Goal: Task Accomplishment & Management: Use online tool/utility

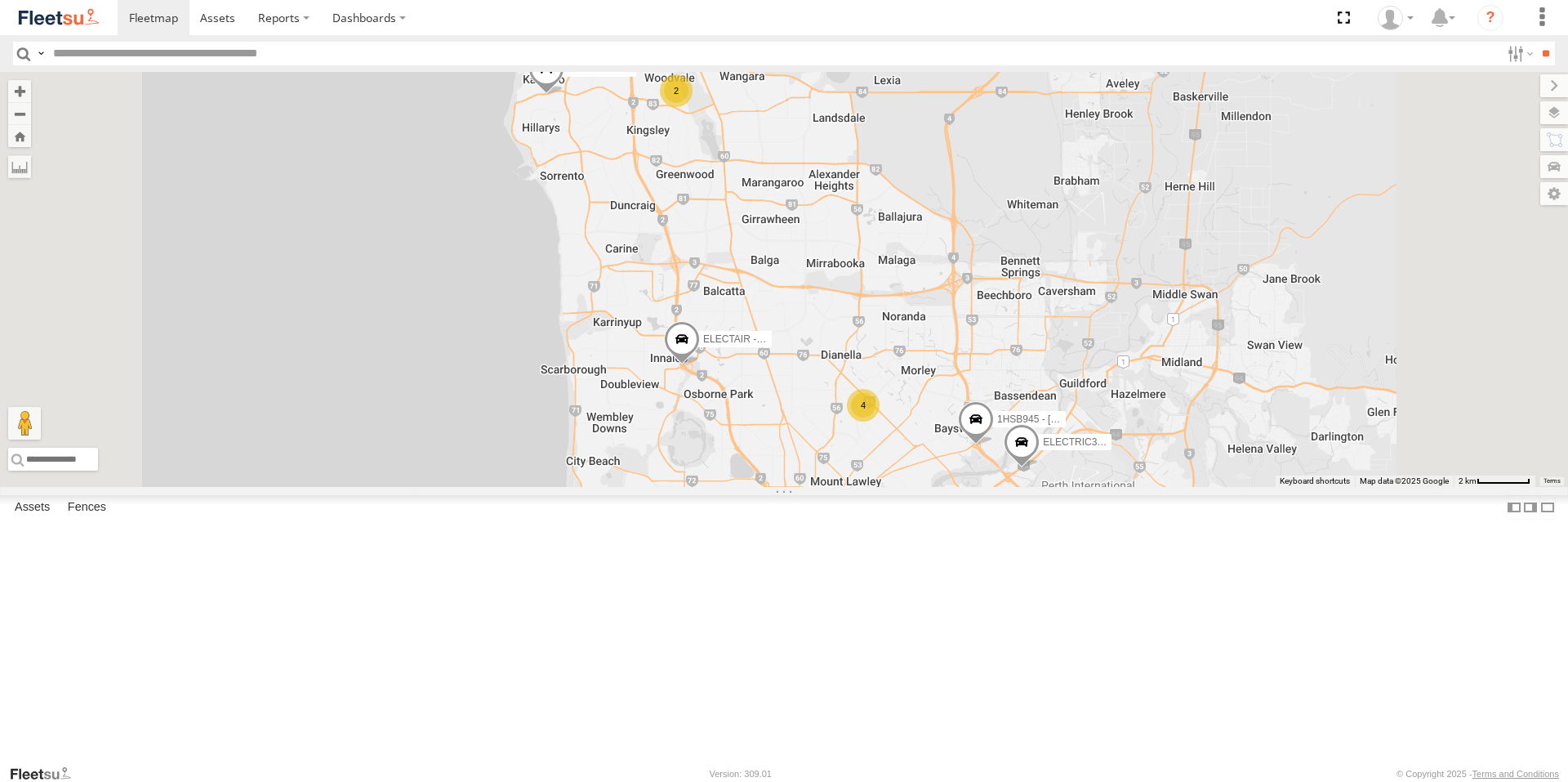
click at [0, 0] on span at bounding box center [0, 0] width 0 height 0
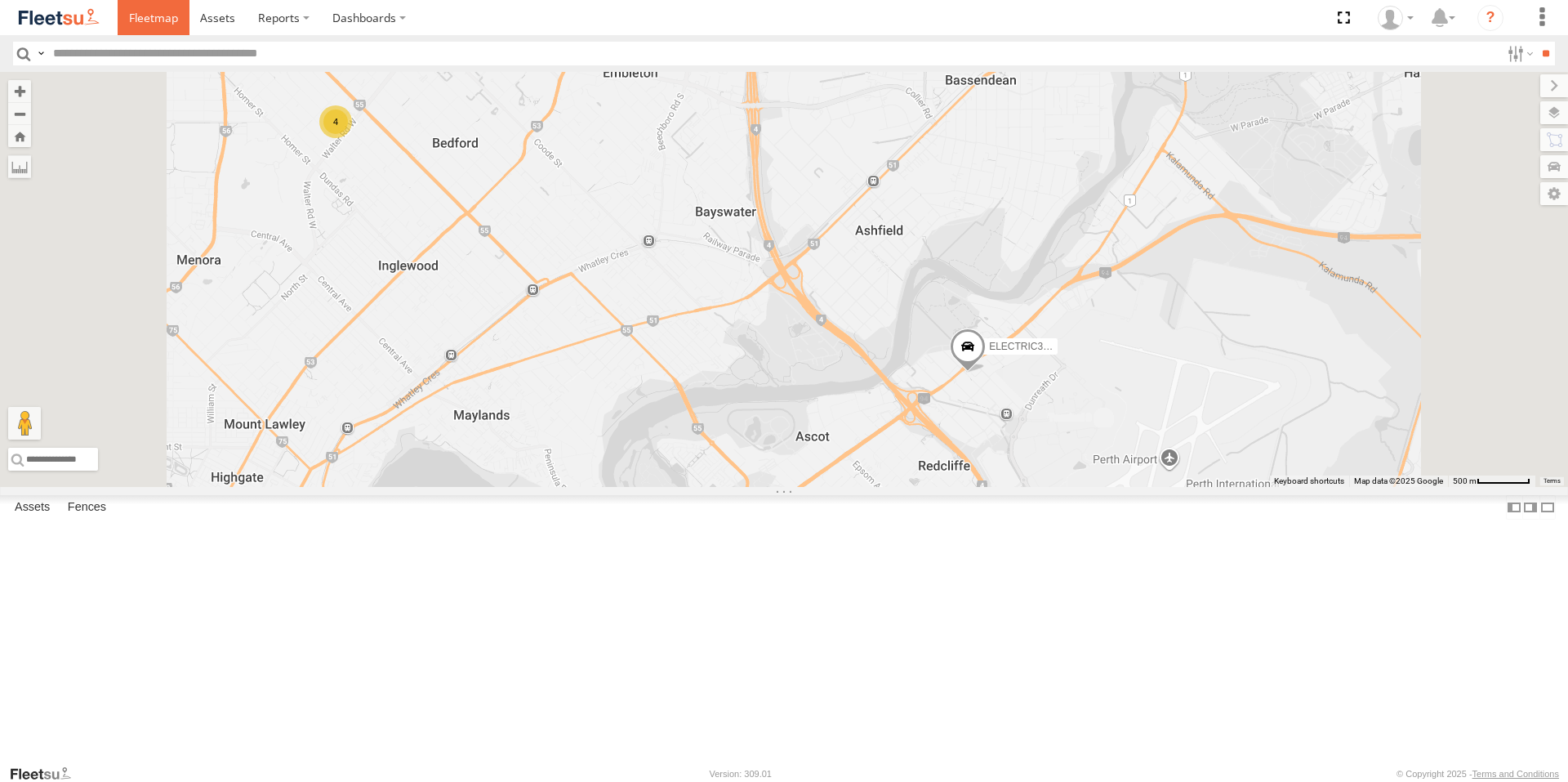
click at [137, 20] on span at bounding box center [154, 18] width 49 height 16
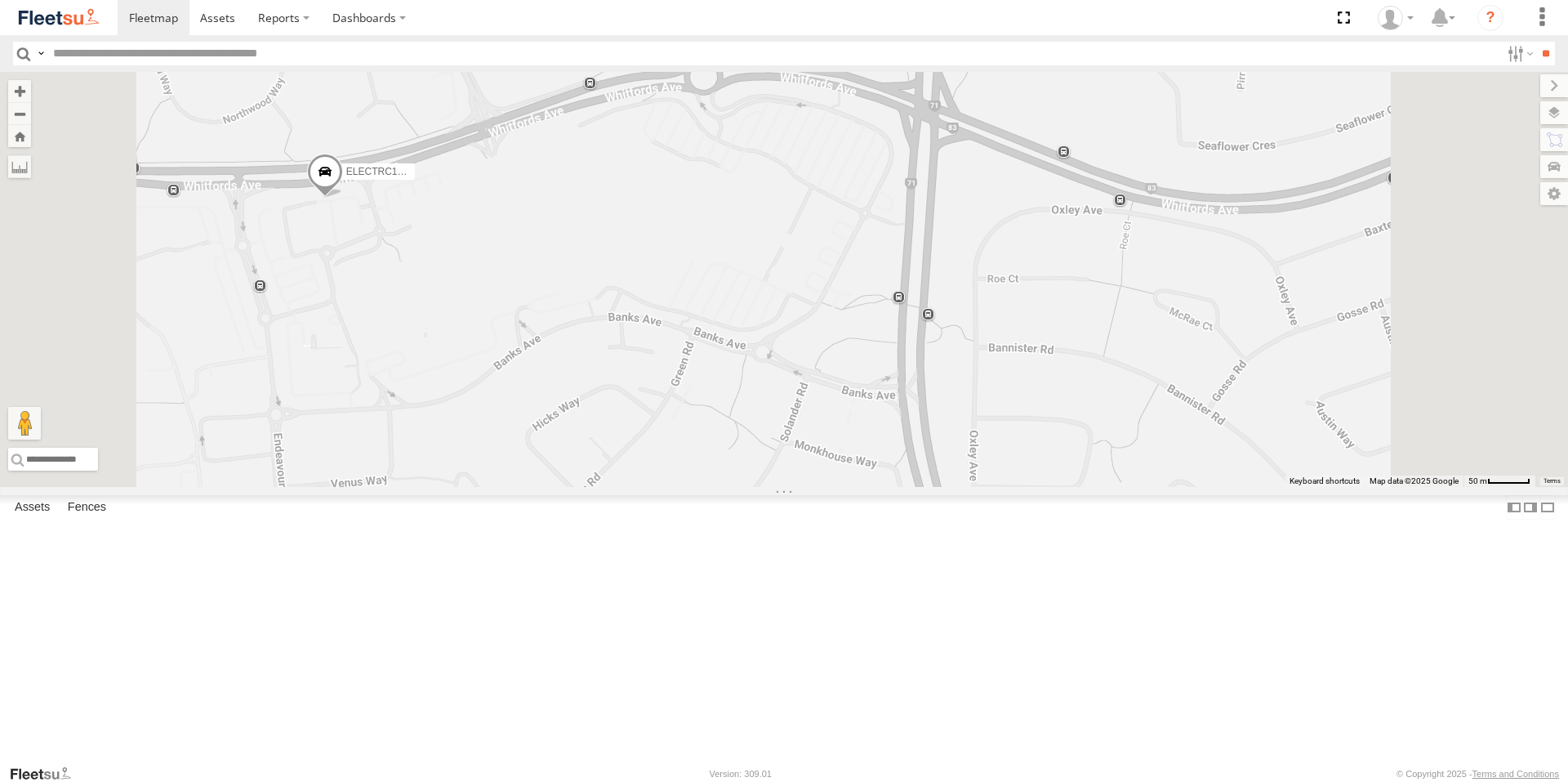
click at [343, 198] on span at bounding box center [325, 176] width 36 height 44
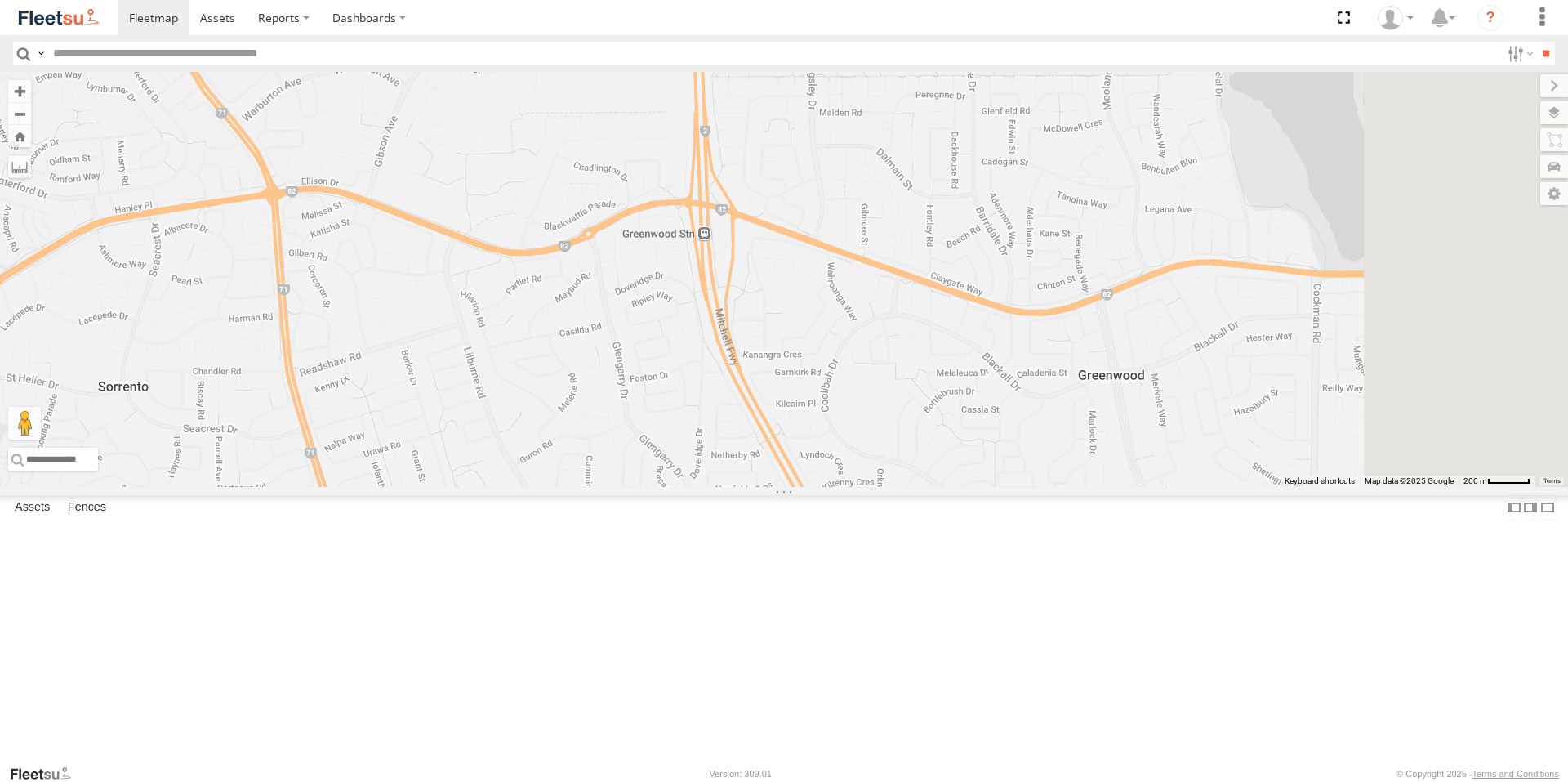
drag, startPoint x: 979, startPoint y: 452, endPoint x: 811, endPoint y: 192, distance: 309.6
click at [811, 192] on div "ELECTRIC3 - [PERSON_NAME] ELECTRC16 - [PERSON_NAME] 1HSB945 - Ben ELECTAIR - Ri…" at bounding box center [784, 279] width 1568 height 415
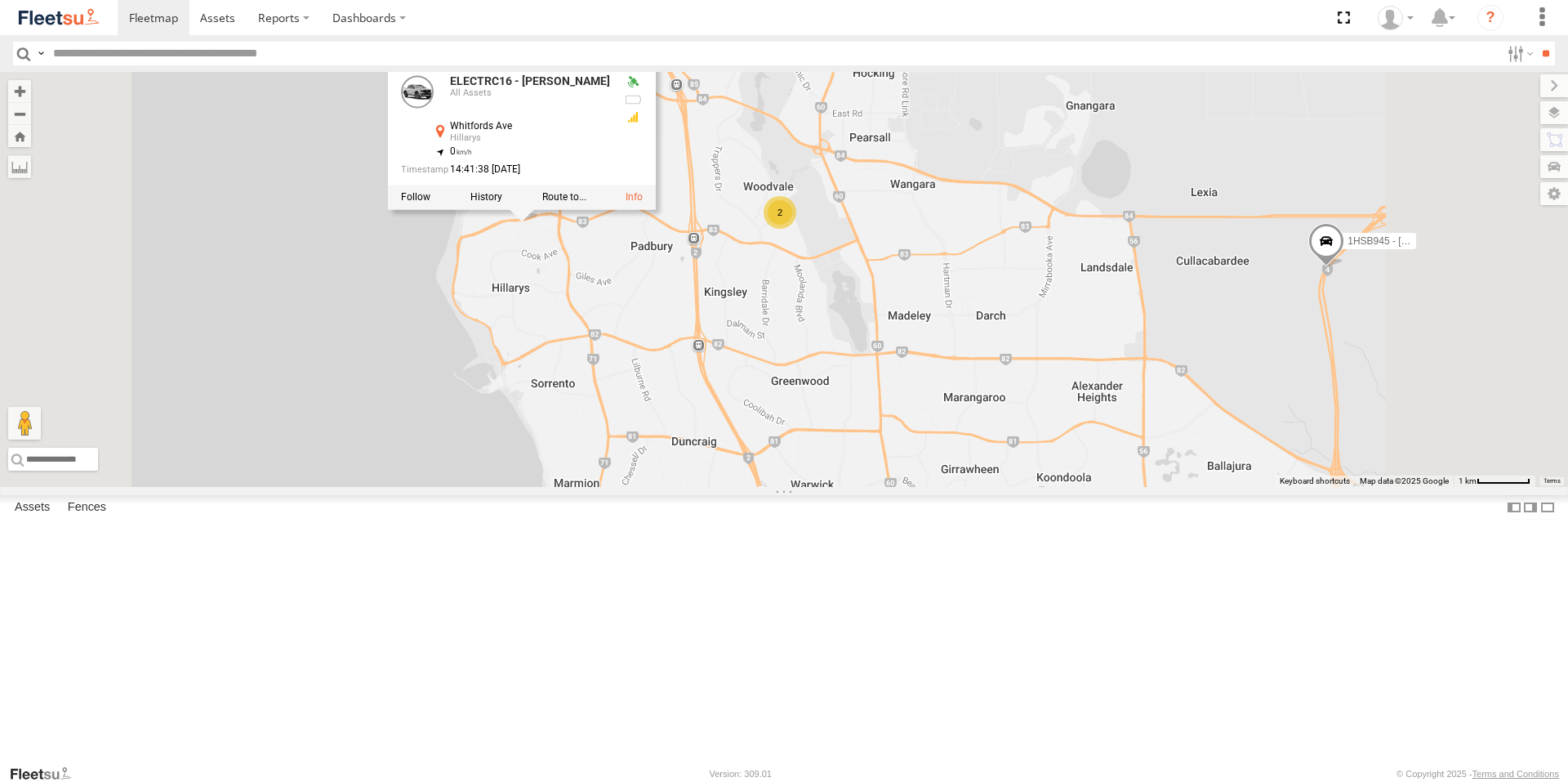
drag, startPoint x: 1027, startPoint y: 222, endPoint x: 976, endPoint y: 416, distance: 200.6
click at [976, 416] on div "ELECTRIC3 - [PERSON_NAME] ELECTRC16 - [PERSON_NAME] 1HSB945 - Ben ELECTAIR - Ri…" at bounding box center [784, 279] width 1568 height 415
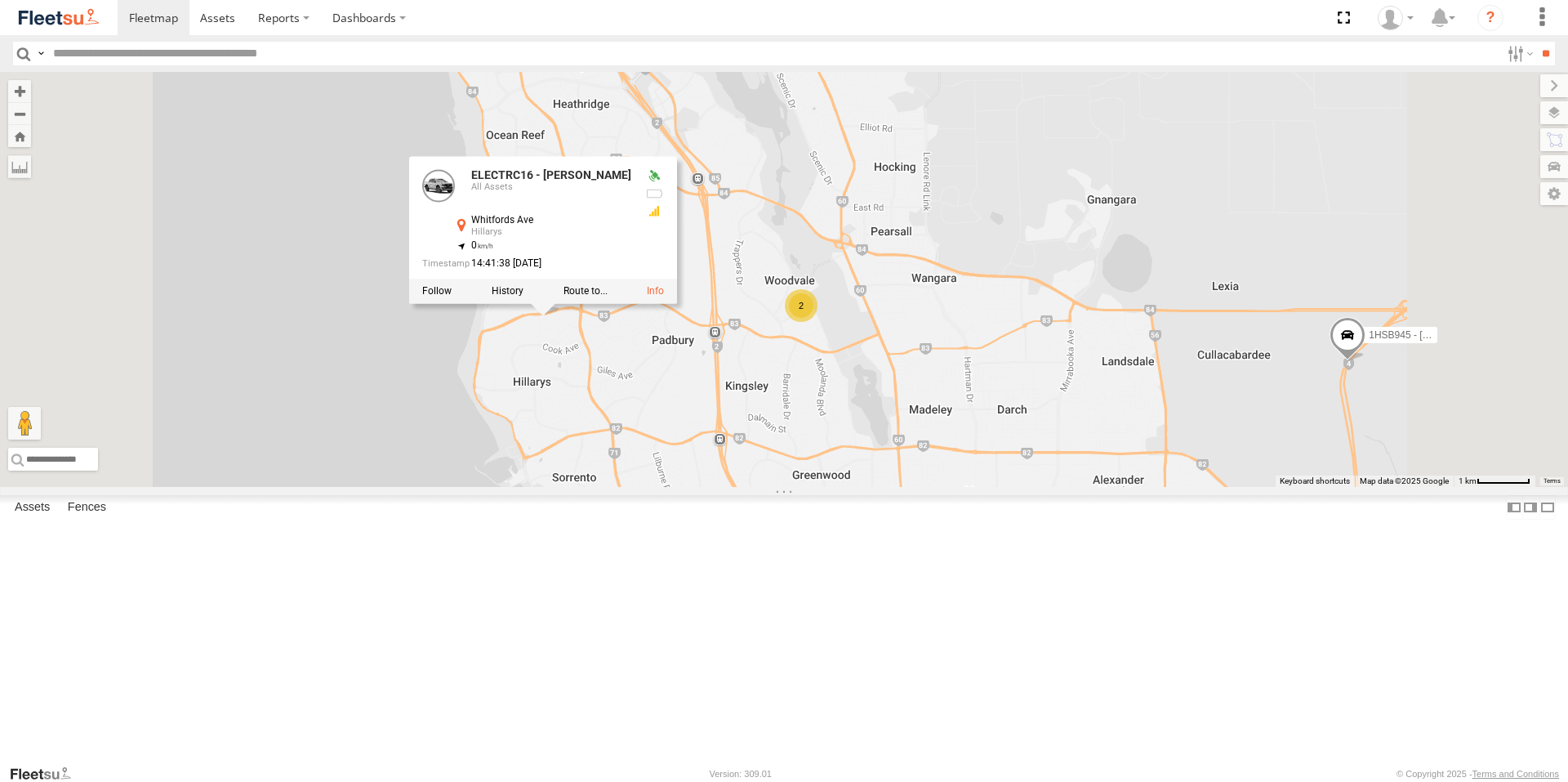
click at [677, 304] on div "ELECTRC16 - [PERSON_NAME] All Assets Whitfords Ave Hillarys -31.79651 , 115.746…" at bounding box center [544, 230] width 268 height 147
click at [577, 393] on div "ELECTRIC3 - [PERSON_NAME] ELECTRC16 - [PERSON_NAME] 1HSB945 - Ben ELECTAIR - Ri…" at bounding box center [784, 279] width 1568 height 415
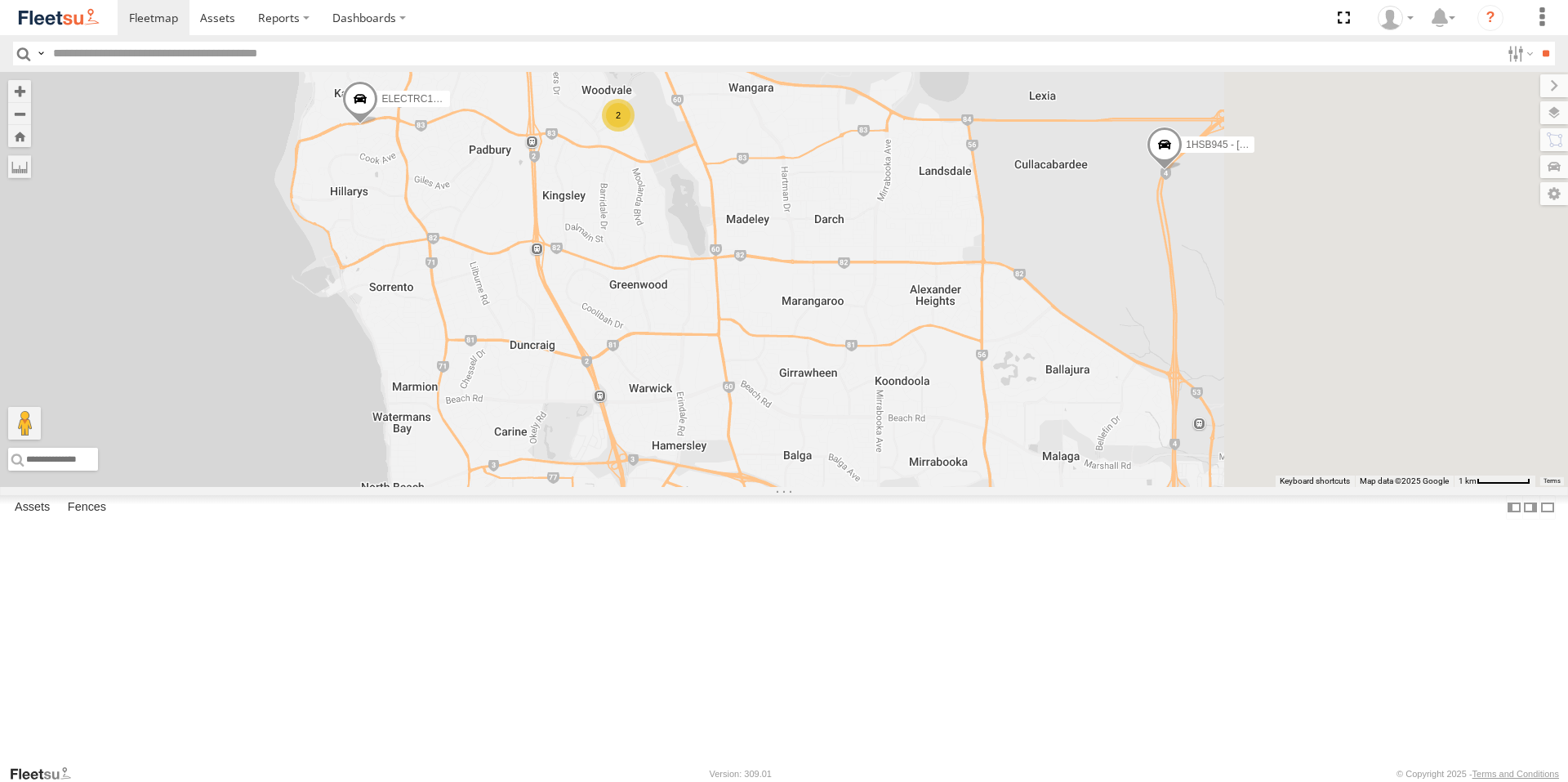
drag, startPoint x: 1031, startPoint y: 610, endPoint x: 852, endPoint y: 401, distance: 275.2
click at [829, 381] on div "ELECTRIC3 - [PERSON_NAME] ELECTRC16 - [PERSON_NAME] 1HSB945 - Ben ELECTAIR - Ri…" at bounding box center [784, 279] width 1568 height 415
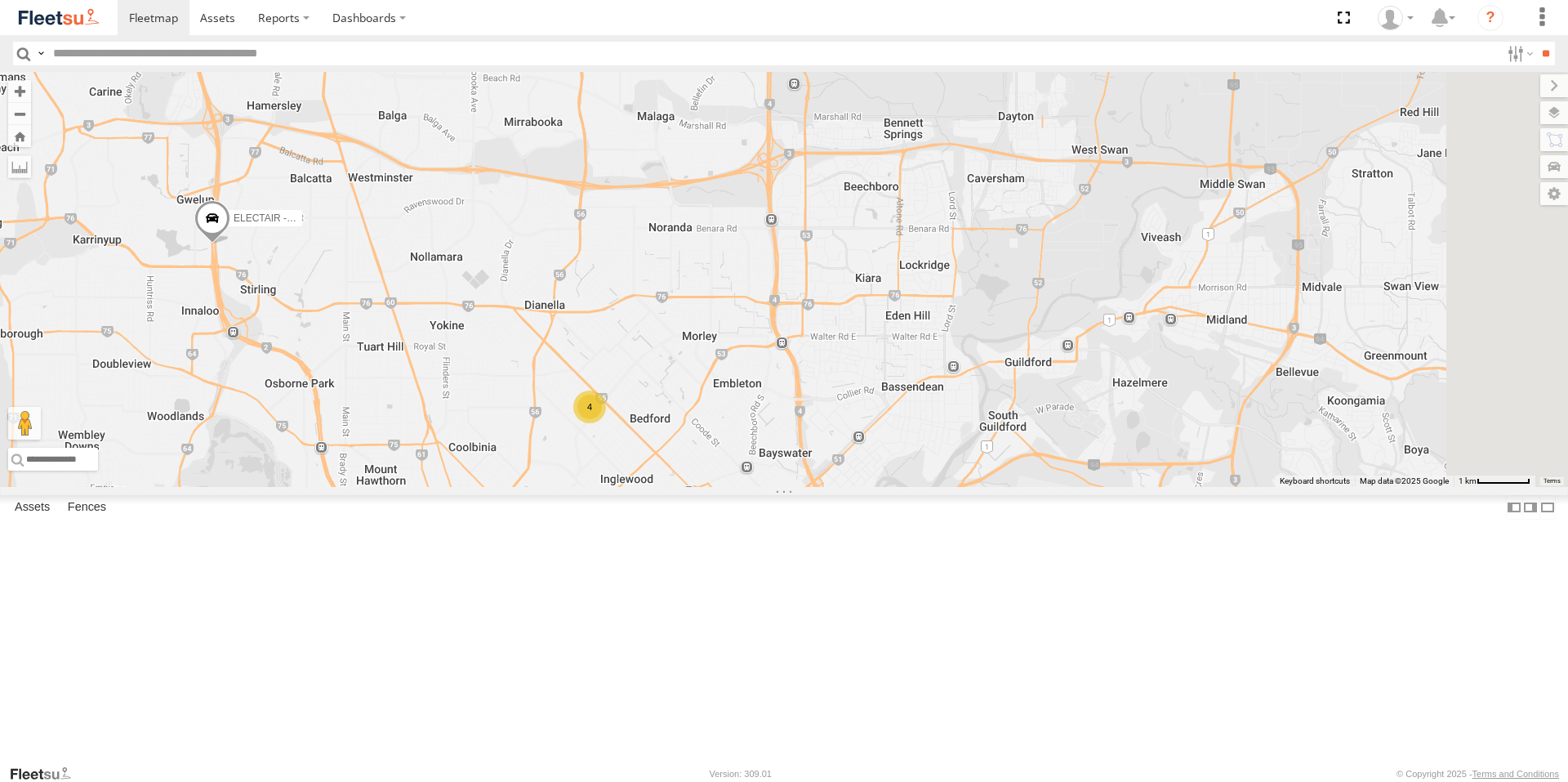
drag, startPoint x: 867, startPoint y: 509, endPoint x: 600, endPoint y: 372, distance: 300.1
click at [600, 372] on div "ELECTRIC3 - [PERSON_NAME] ELECTRC16 - [PERSON_NAME] 1HSB945 - Ben ELECTAIR - Ri…" at bounding box center [784, 279] width 1568 height 415
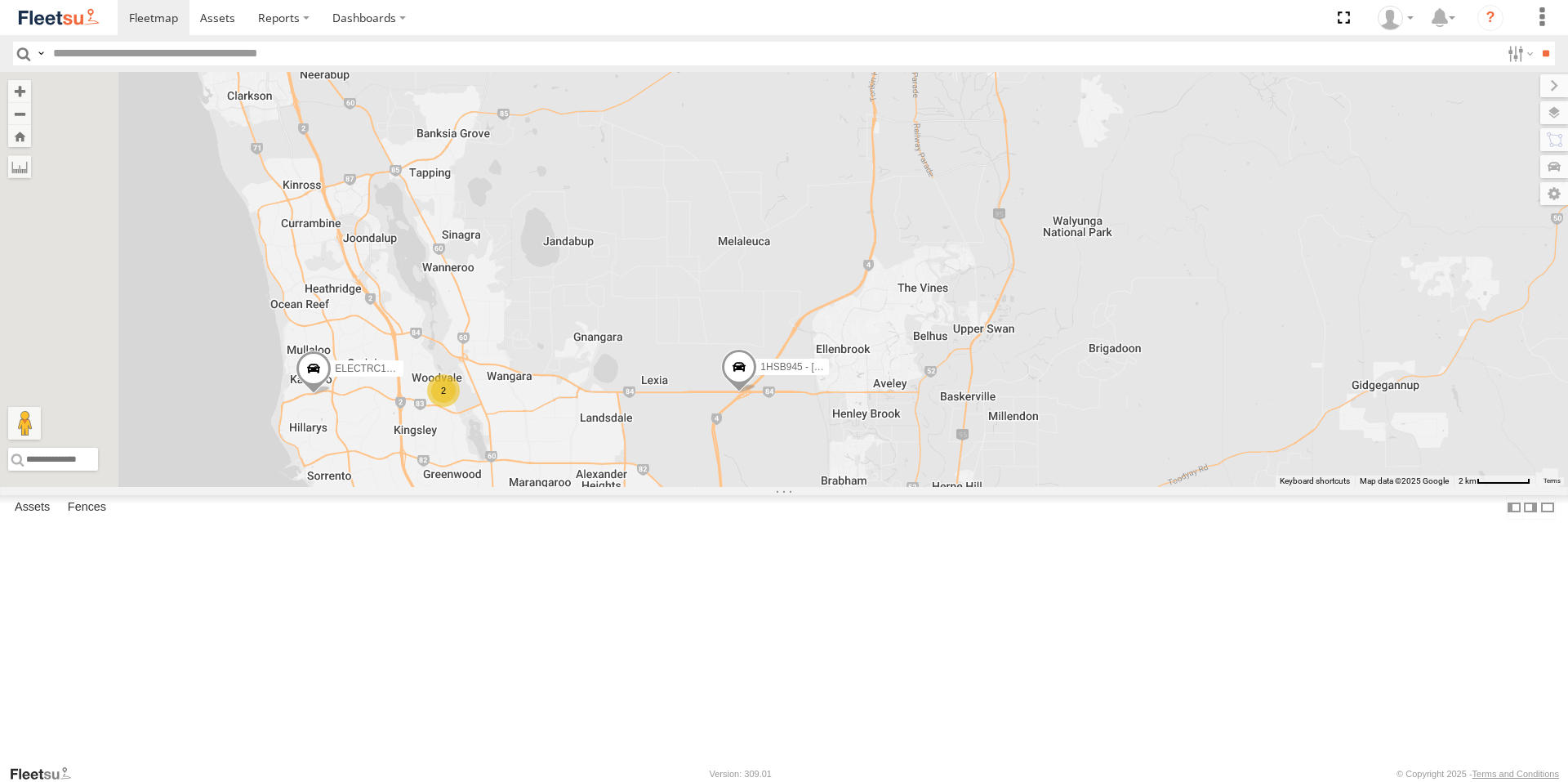
drag, startPoint x: 982, startPoint y: 271, endPoint x: 1000, endPoint y: 560, distance: 289.6
click at [1000, 487] on div "ELECTRIC3 - [PERSON_NAME] ELECTRC16 - [PERSON_NAME] 1HSB945 - [PERSON_NAME] - R…" at bounding box center [784, 279] width 1568 height 415
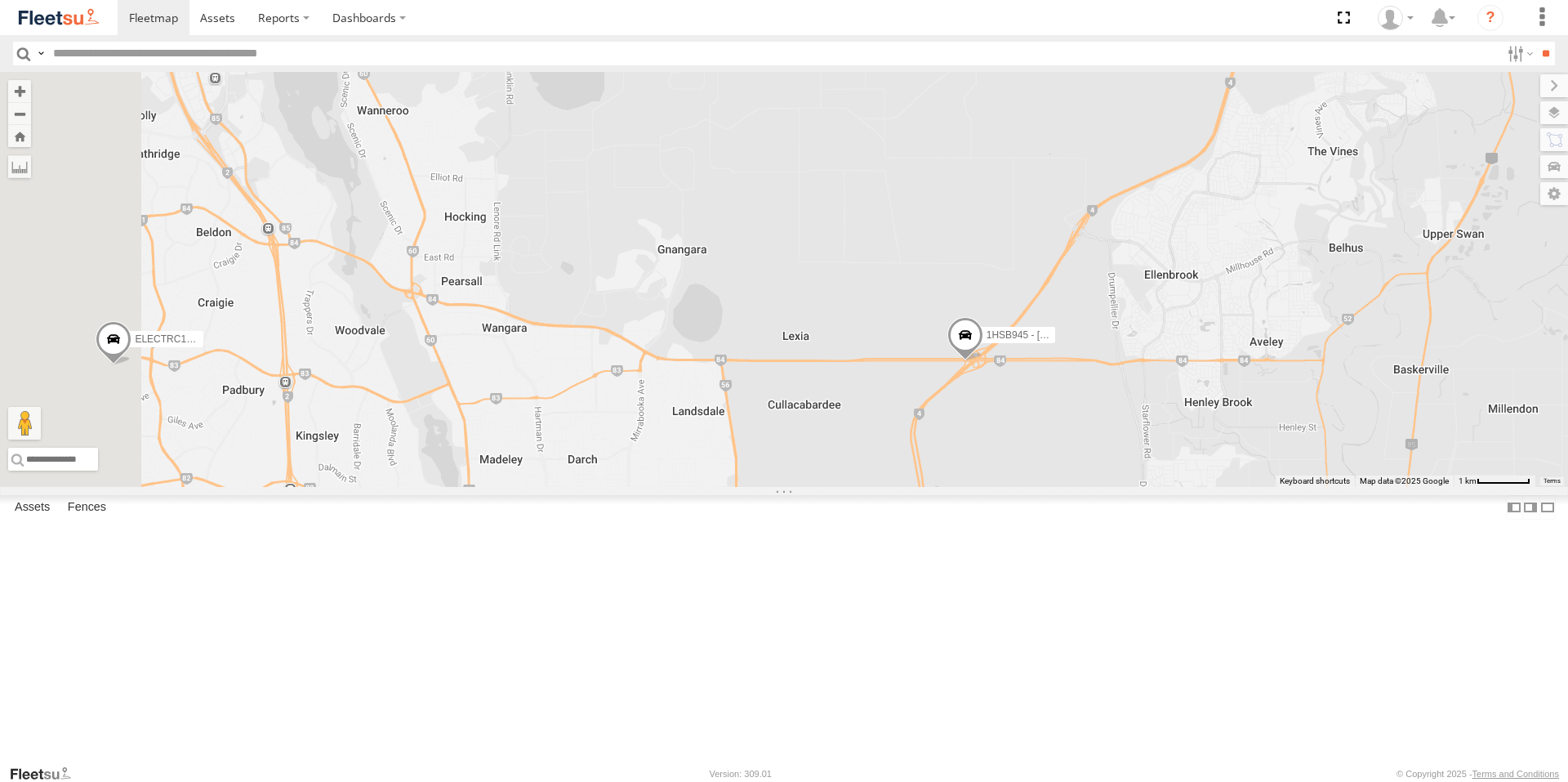
drag, startPoint x: 903, startPoint y: 540, endPoint x: 1210, endPoint y: 522, distance: 307.5
click at [1210, 487] on div "ELECTRIC3 - [PERSON_NAME] ELECTRC16 - [PERSON_NAME] 1HSB945 - Ben ELECTAIR - Ri…" at bounding box center [784, 279] width 1568 height 415
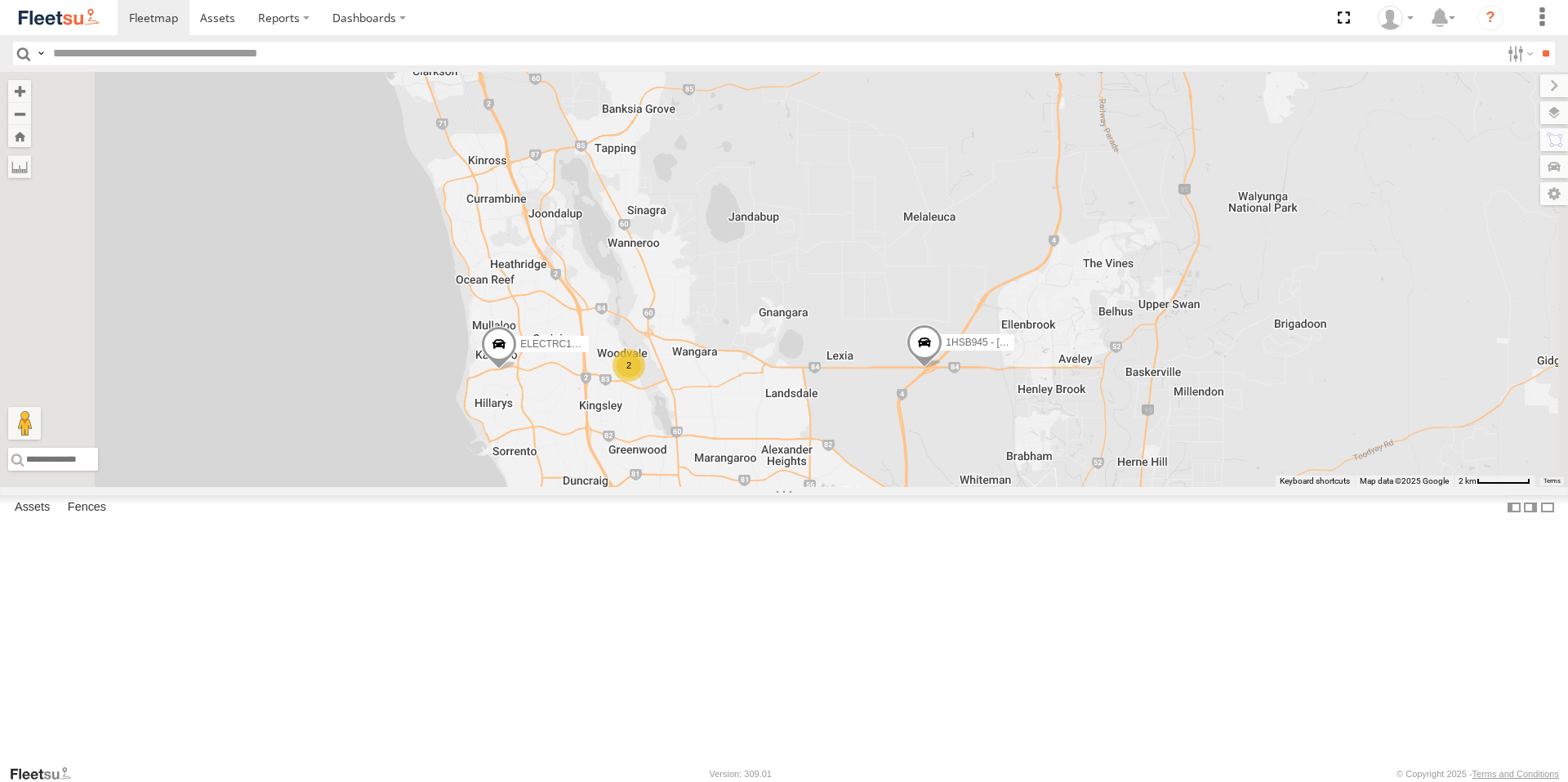
drag, startPoint x: 1249, startPoint y: 576, endPoint x: 1237, endPoint y: 412, distance: 164.4
click at [1246, 461] on div "ELECTRIC3 - [PERSON_NAME] ELECTRC16 - [PERSON_NAME] 1HSB945 - Ben ELECTAIR - Ri…" at bounding box center [784, 279] width 1568 height 415
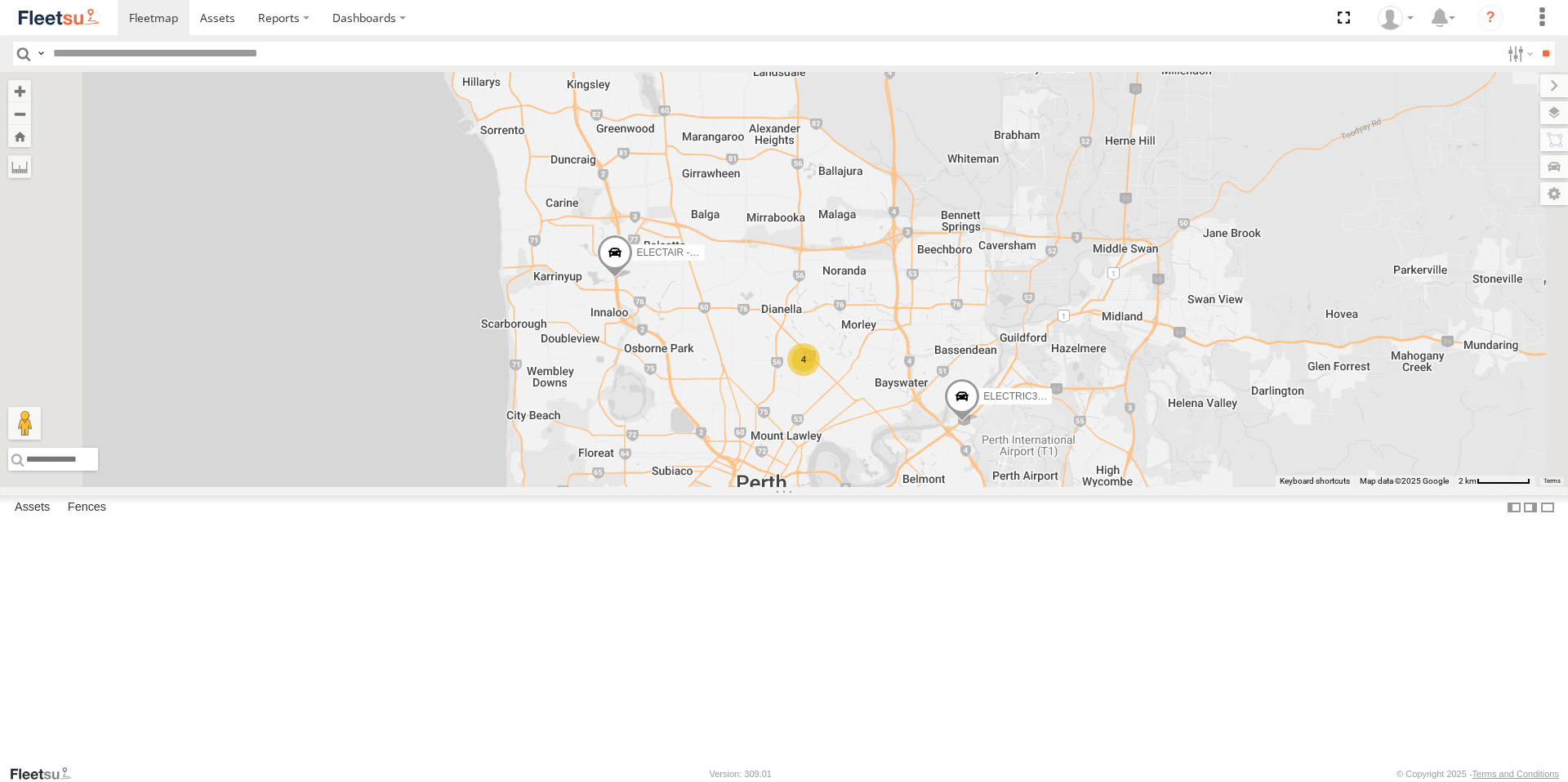
drag, startPoint x: 1283, startPoint y: 568, endPoint x: 1276, endPoint y: 511, distance: 57.4
click at [1276, 487] on div "ELECTRIC3 - [PERSON_NAME] ELECTRC16 - [PERSON_NAME] 1HSB945 - Ben ELECTAIR - Ri…" at bounding box center [784, 279] width 1568 height 415
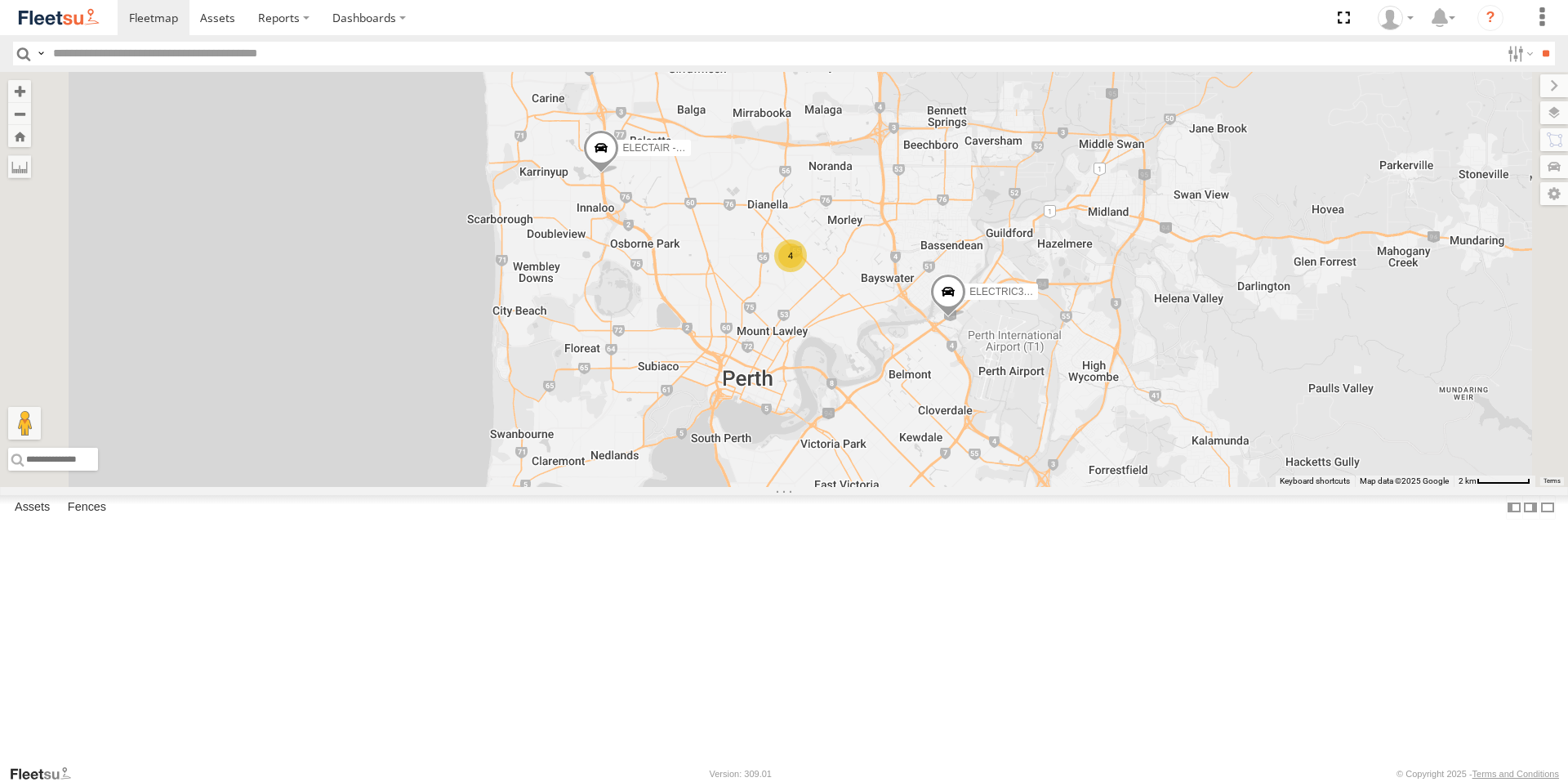
drag, startPoint x: 1274, startPoint y: 590, endPoint x: 1270, endPoint y: 508, distance: 82.1
click at [1270, 487] on div "ELECTRIC3 - [PERSON_NAME] ELECTRC16 - [PERSON_NAME] 1HSB945 - Ben ELECTAIR - Ri…" at bounding box center [784, 279] width 1568 height 415
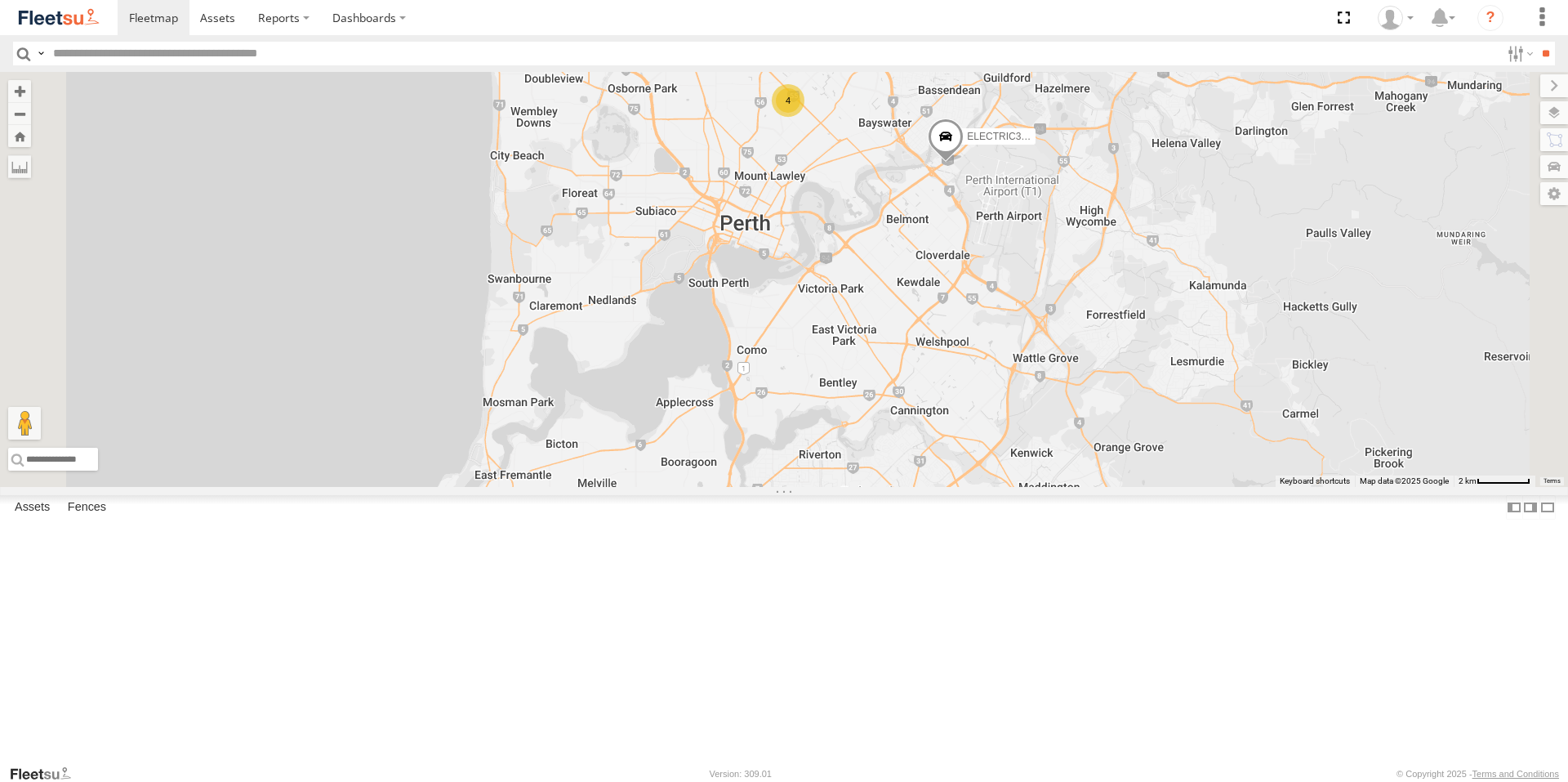
drag, startPoint x: 1242, startPoint y: 590, endPoint x: 1235, endPoint y: 425, distance: 165.1
click at [1235, 425] on div "ELECTRIC3 - [PERSON_NAME] ELECTRC16 - [PERSON_NAME] 1HSB945 - Ben ELECTAIR - Ri…" at bounding box center [784, 279] width 1568 height 415
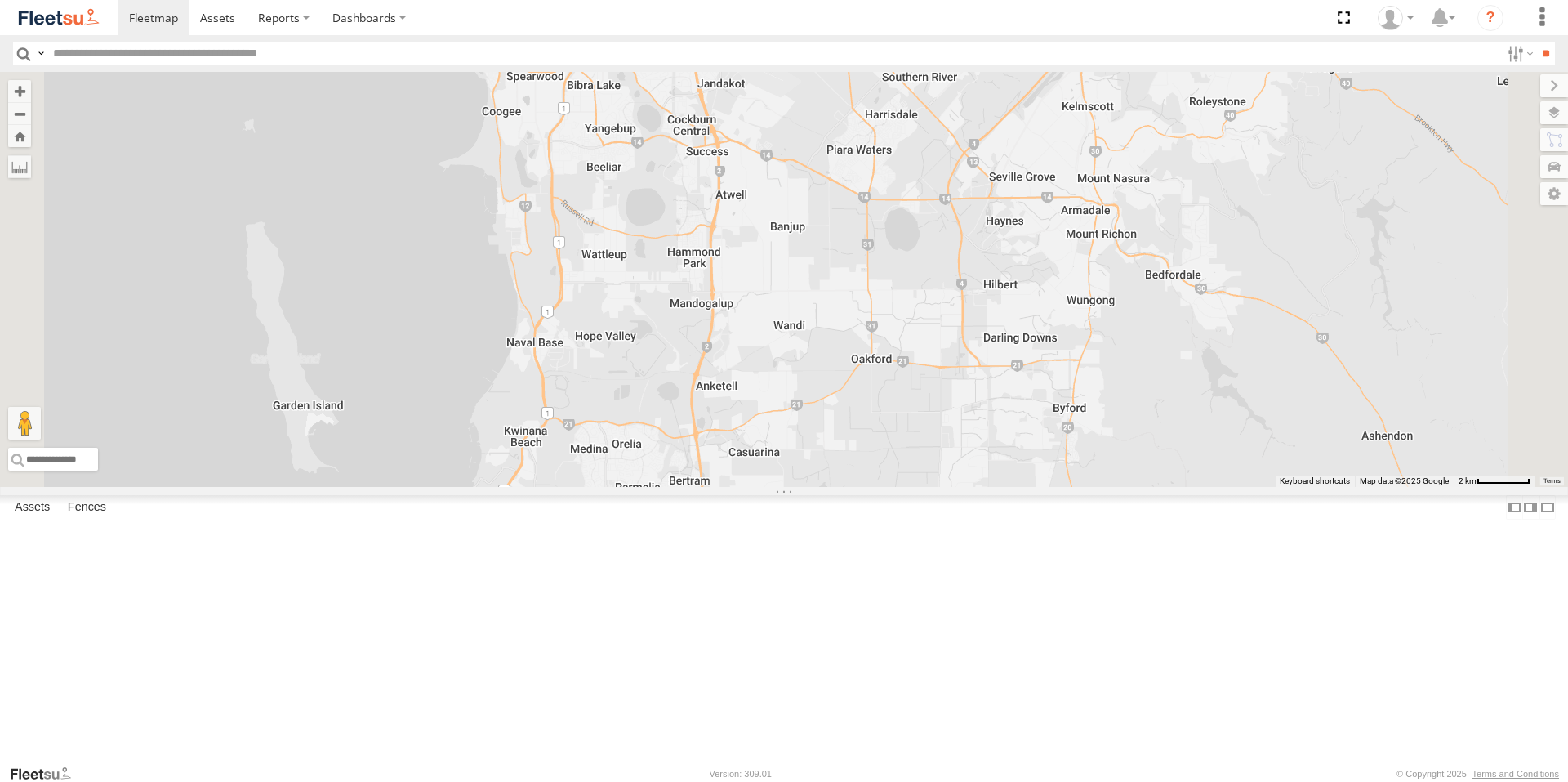
drag, startPoint x: 1235, startPoint y: 554, endPoint x: 1219, endPoint y: 375, distance: 179.7
click at [1219, 379] on div "ELECTRIC3 - [PERSON_NAME] ELECTRC16 - [PERSON_NAME] 1HSB945 - Ben ELECTAIR - Ri…" at bounding box center [784, 279] width 1568 height 415
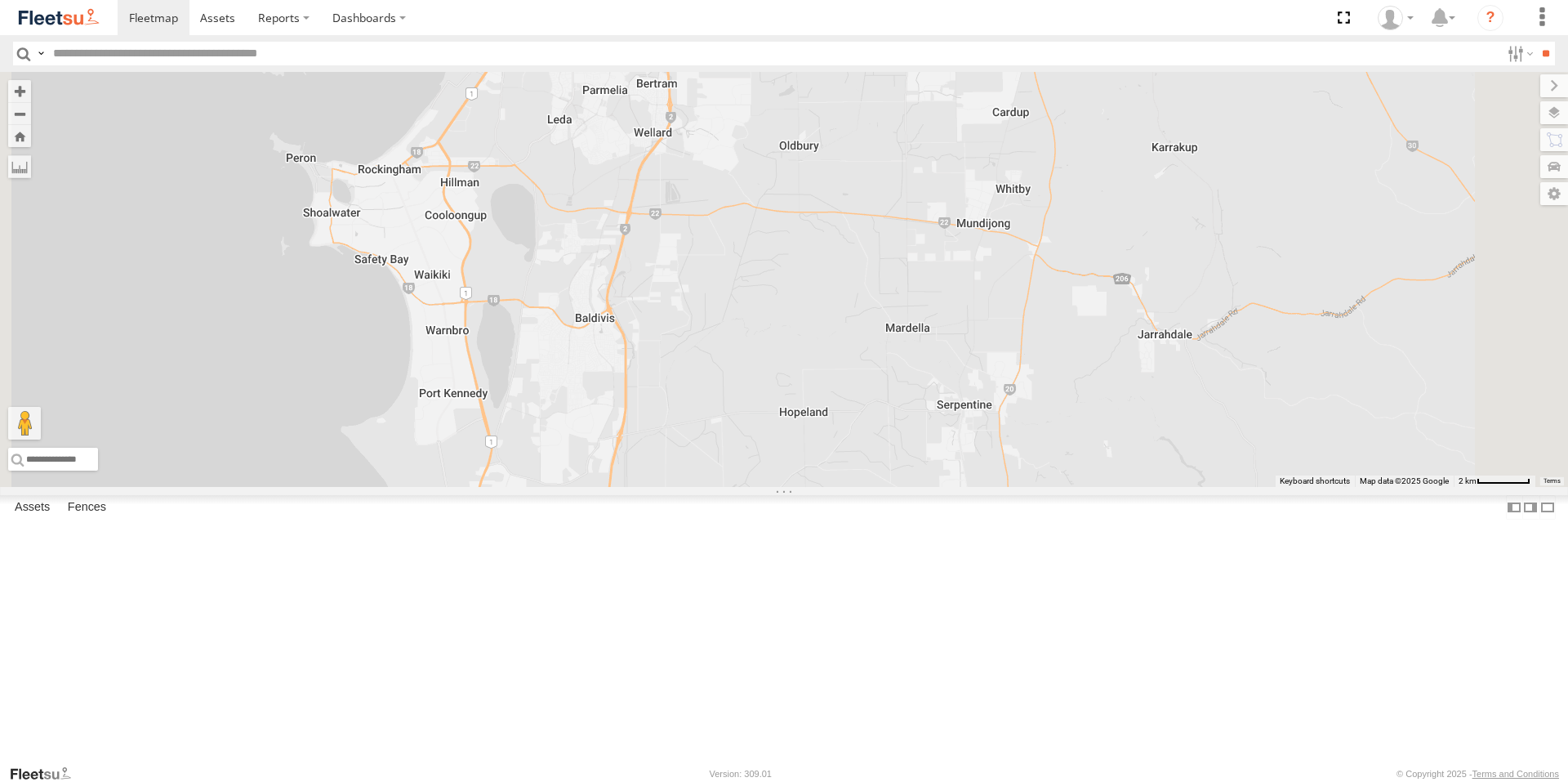
drag, startPoint x: 1136, startPoint y: 353, endPoint x: 1102, endPoint y: 638, distance: 287.0
click at [1102, 487] on div "ELECTRIC3 - [PERSON_NAME] ELECTRC16 - [PERSON_NAME] 1HSB945 - Ben ELECTAIR - Ri…" at bounding box center [784, 279] width 1568 height 415
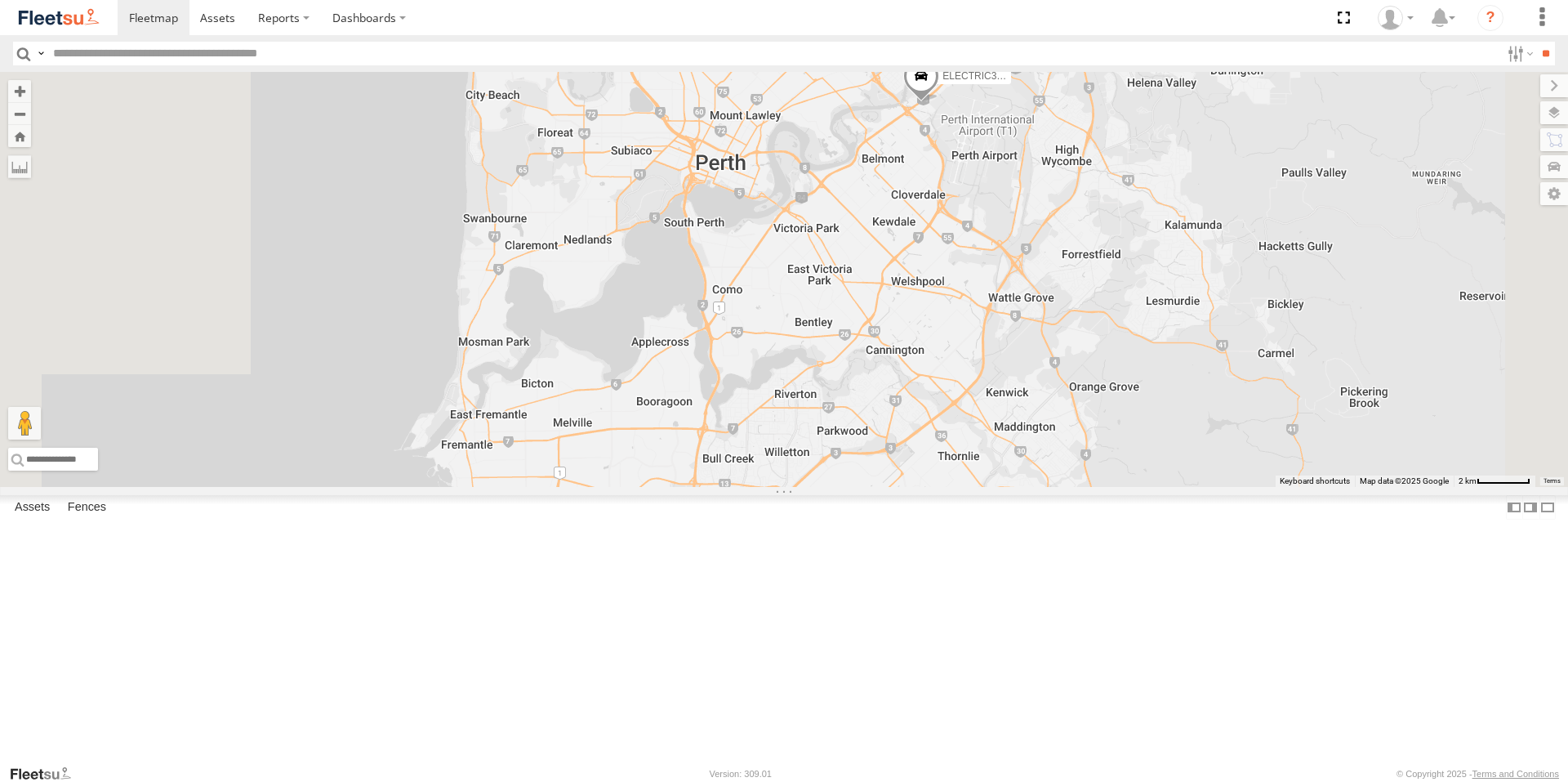
drag, startPoint x: 1106, startPoint y: 412, endPoint x: 1270, endPoint y: 585, distance: 238.4
click at [1257, 487] on div "ELECTRIC3 - [PERSON_NAME] ELECTRC16 - [PERSON_NAME] 1HSB945 - Ben ELECTAIR - Ri…" at bounding box center [784, 279] width 1568 height 415
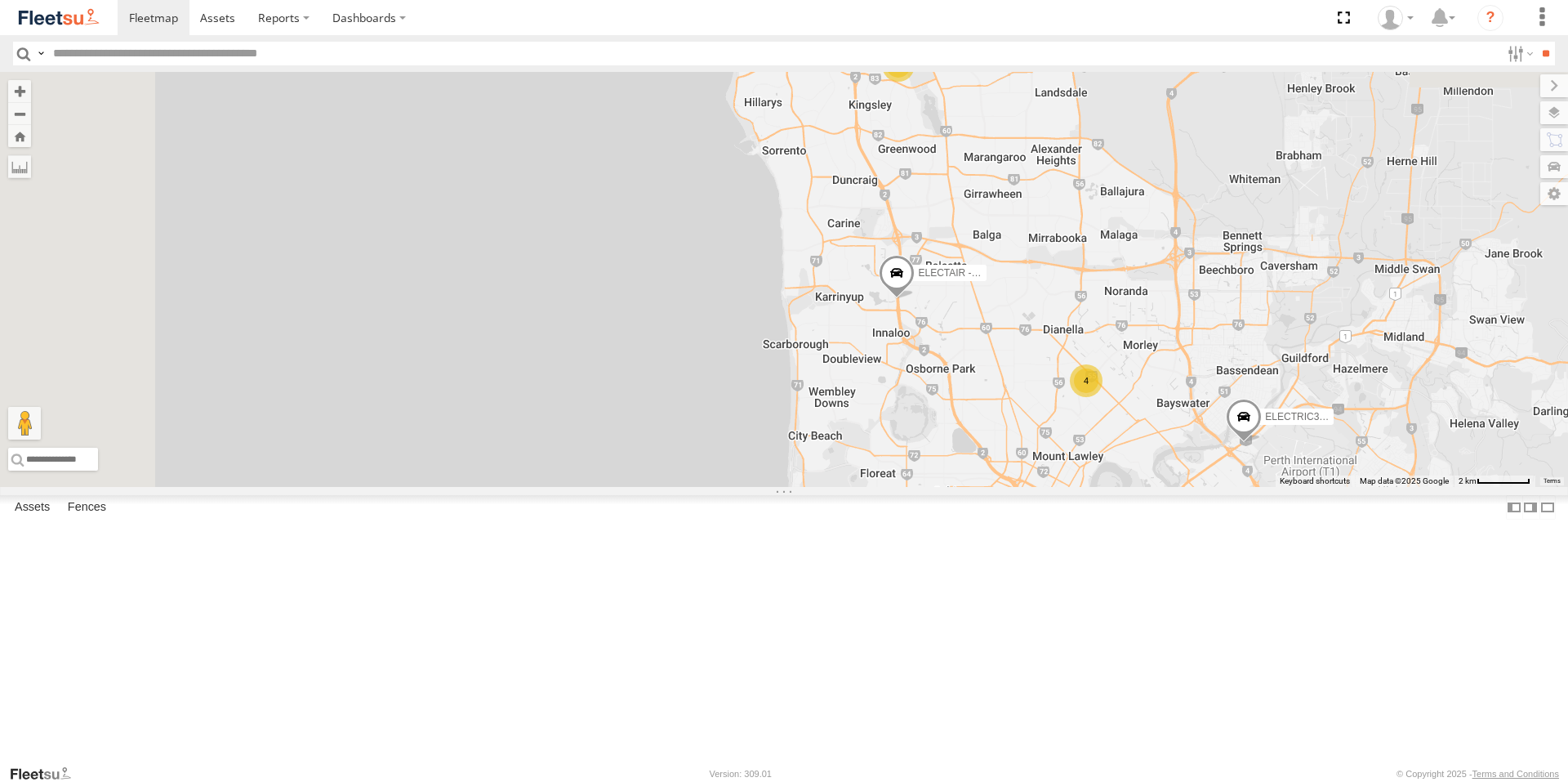
drag, startPoint x: 1192, startPoint y: 545, endPoint x: 1018, endPoint y: 556, distance: 174.3
click at [1018, 487] on div "ELECTRIC3 - [PERSON_NAME] ELECTRC16 - [PERSON_NAME] 1HSB945 - Ben ELECTAIR - Ri…" at bounding box center [784, 279] width 1568 height 415
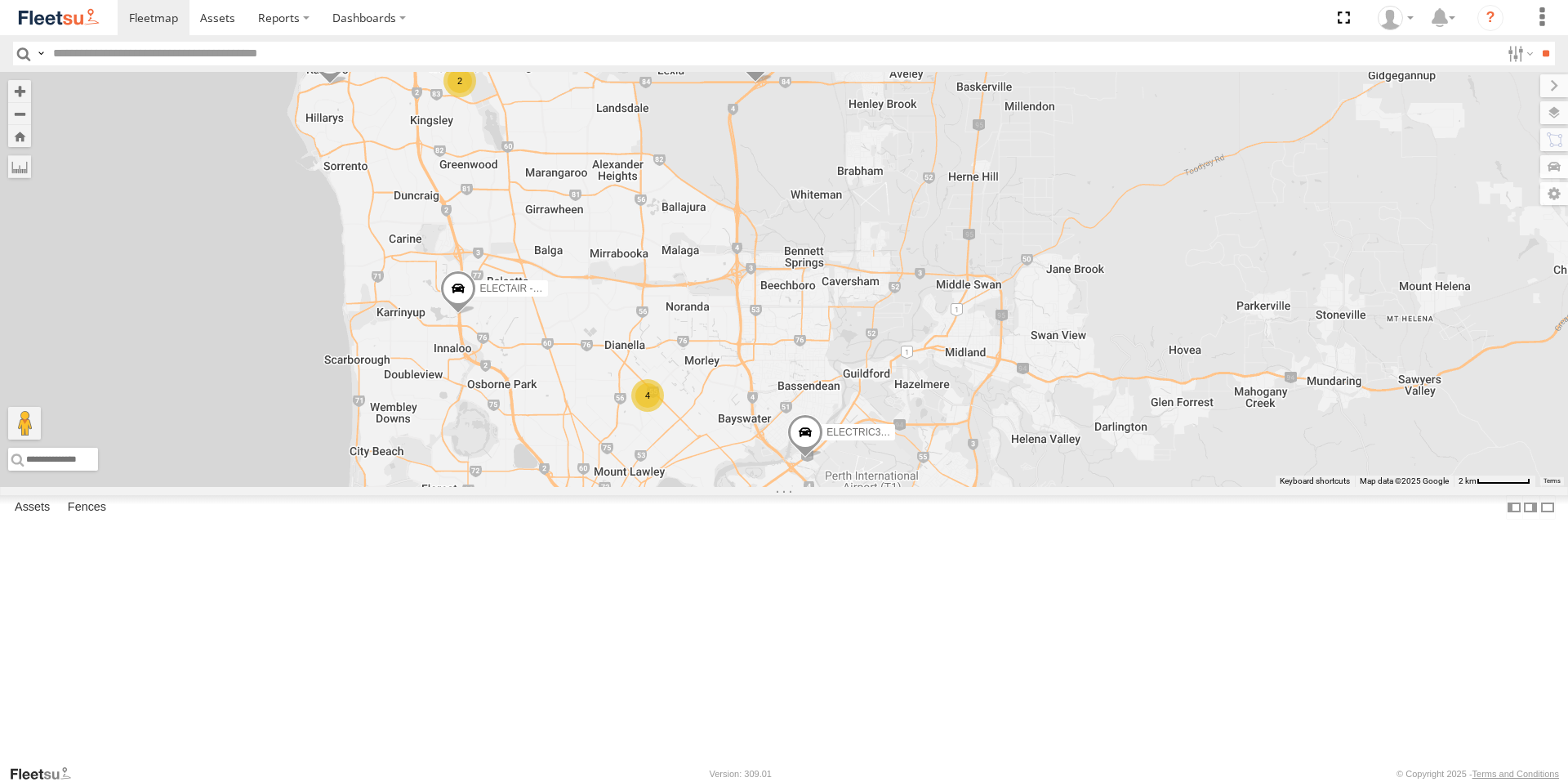
drag, startPoint x: 1062, startPoint y: 489, endPoint x: 1115, endPoint y: 473, distance: 55.4
click at [1115, 473] on div "ELECTRIC3 - [PERSON_NAME] ELECTRC16 - [PERSON_NAME] 1HSB945 - Ben ELECTAIR - Ri…" at bounding box center [784, 279] width 1568 height 415
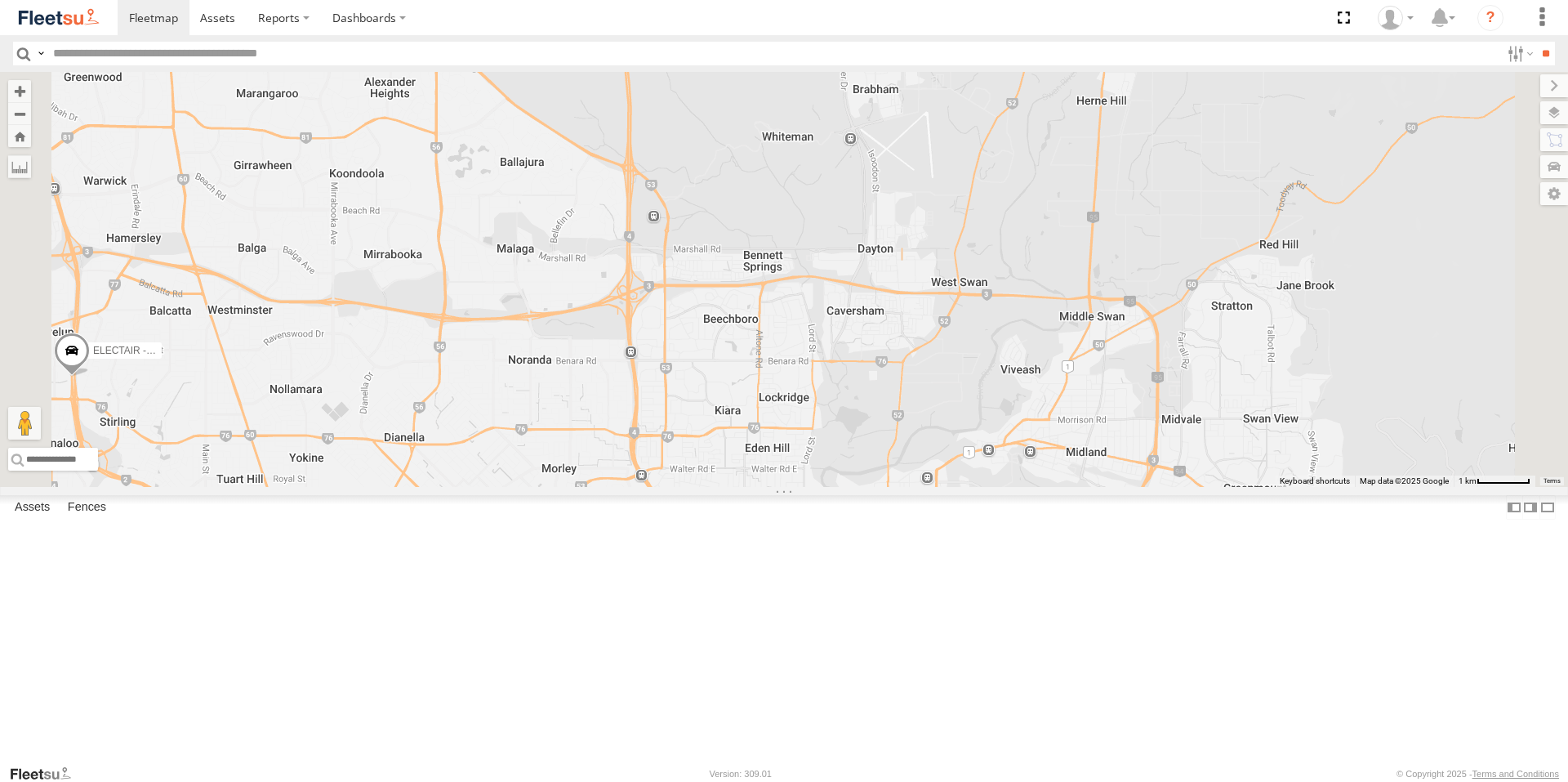
drag, startPoint x: 928, startPoint y: 295, endPoint x: 1069, endPoint y: 353, distance: 152.5
click at [1057, 350] on div "ELECTRIC3 - [PERSON_NAME] ELECTRC16 - [PERSON_NAME] 1HSB945 - Ben ELECTAIR - Ri…" at bounding box center [784, 279] width 1568 height 415
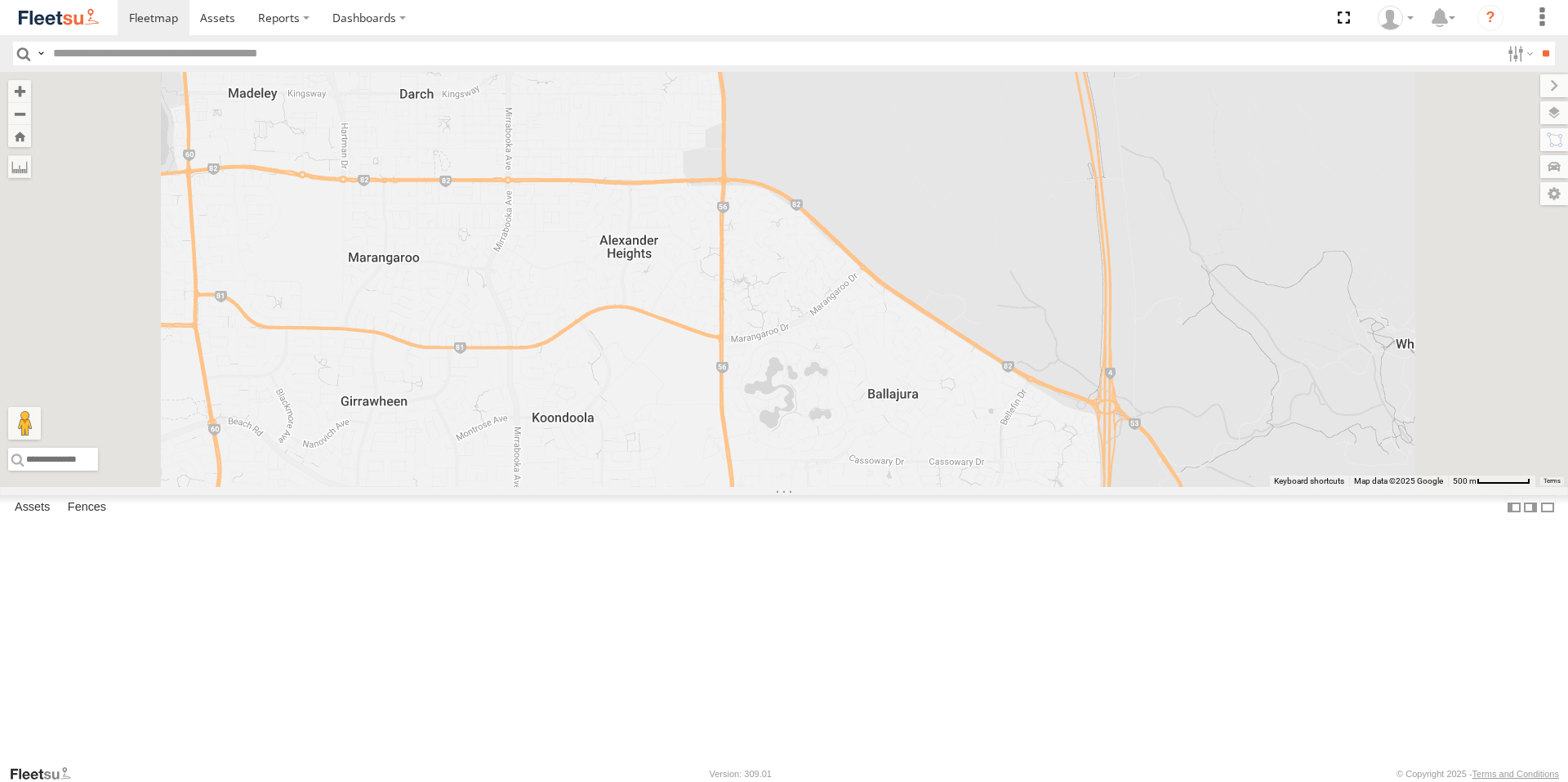
drag, startPoint x: 1060, startPoint y: 347, endPoint x: 1099, endPoint y: 582, distance: 238.2
click at [1095, 487] on div "ELECTRIC3 - [PERSON_NAME] ELECTRC16 - [PERSON_NAME] 1HSB945 - Ben ELECTAIR - Ri…" at bounding box center [784, 279] width 1568 height 415
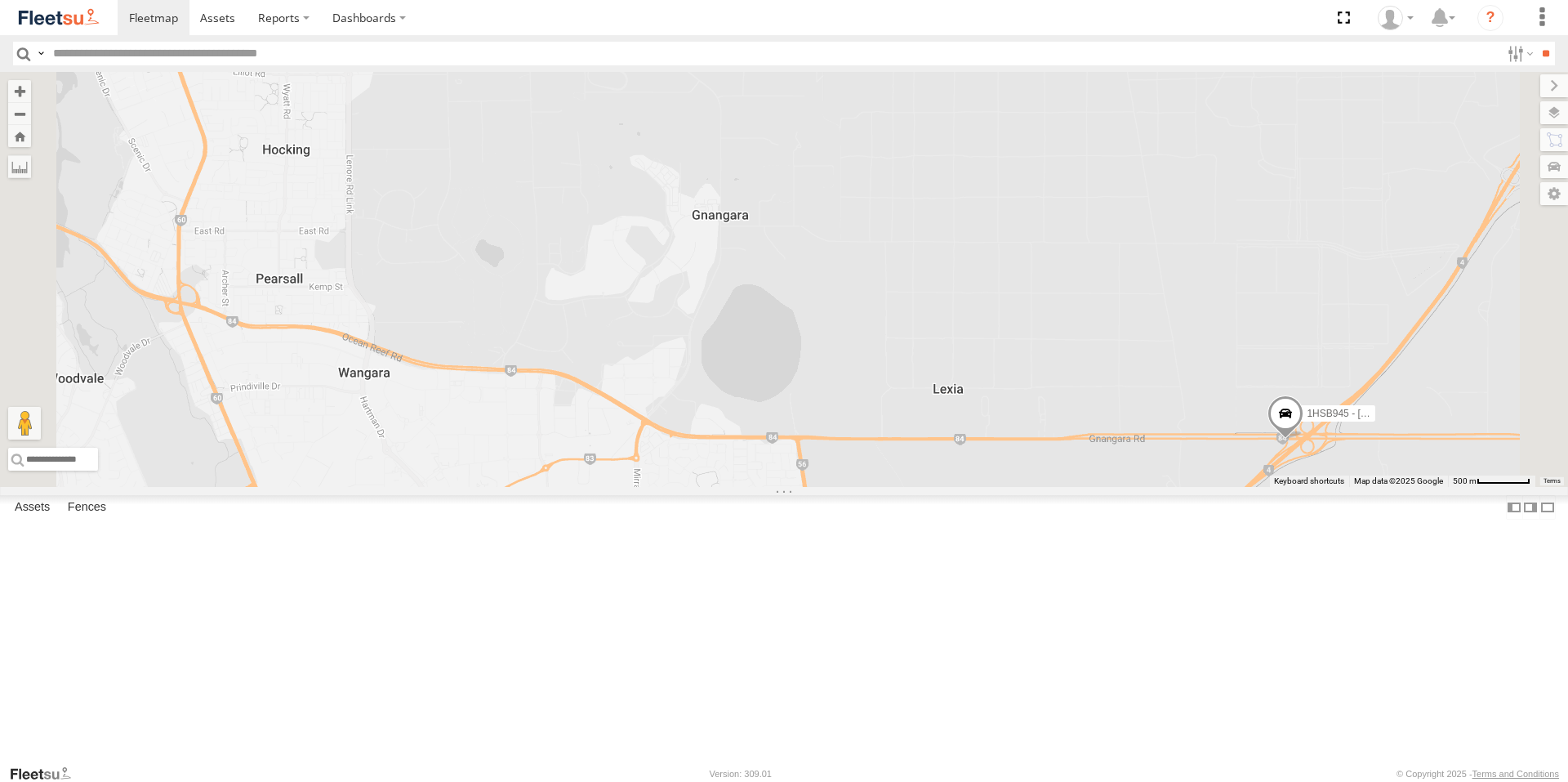
drag, startPoint x: 1088, startPoint y: 508, endPoint x: 1178, endPoint y: 387, distance: 150.8
click at [1178, 387] on div "ELECTRIC3 - [PERSON_NAME] ELECTRC16 - [PERSON_NAME] 1HSB945 - Ben ELECTAIR - Ri…" at bounding box center [784, 279] width 1568 height 415
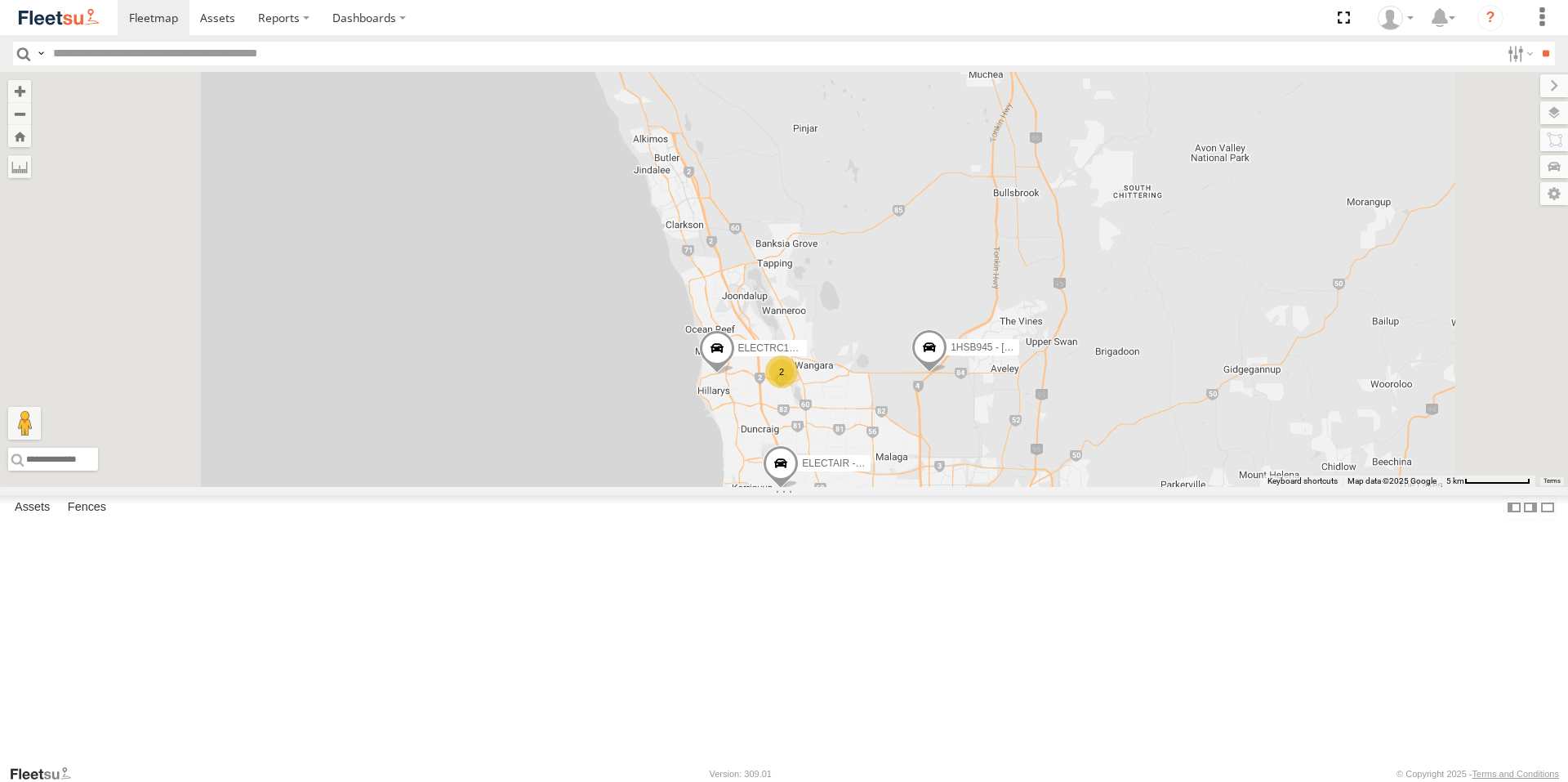
drag, startPoint x: 1038, startPoint y: 602, endPoint x: 937, endPoint y: 443, distance: 188.4
click at [939, 446] on div "ELECTRIC3 - [PERSON_NAME] ELECTRC16 - [PERSON_NAME] 1HSB945 - [PERSON_NAME] - R…" at bounding box center [784, 279] width 1568 height 415
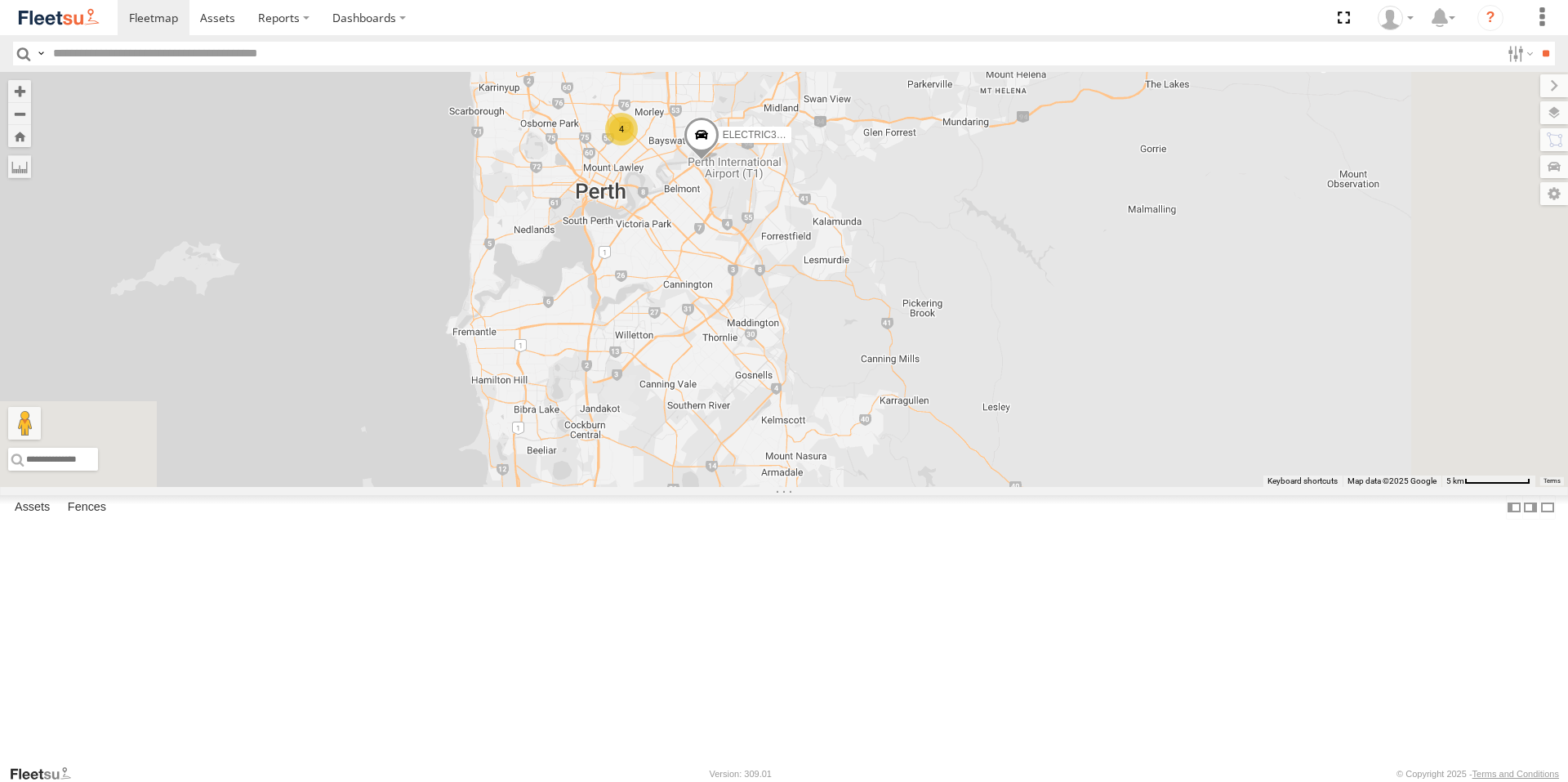
click at [954, 487] on div "ELECTRIC3 - [PERSON_NAME] ELECTRC16 - [PERSON_NAME] 1HSB945 - [PERSON_NAME] - R…" at bounding box center [784, 279] width 1568 height 415
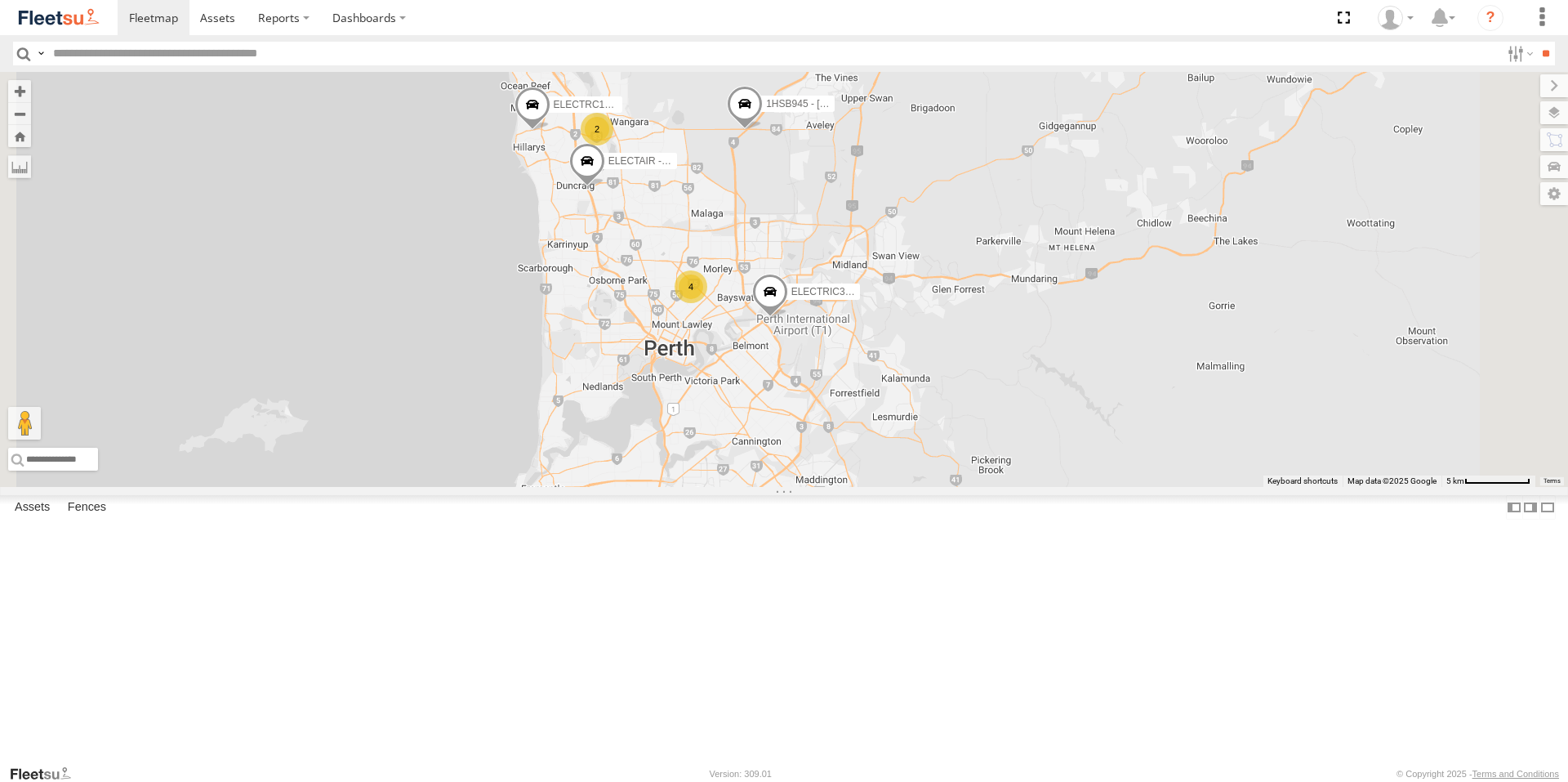
drag, startPoint x: 954, startPoint y: 489, endPoint x: 1027, endPoint y: 650, distance: 176.8
click at [1027, 487] on div "ELECTRIC3 - [PERSON_NAME] ELECTRC16 - [PERSON_NAME] 1HSB945 - [PERSON_NAME] - R…" at bounding box center [784, 279] width 1568 height 415
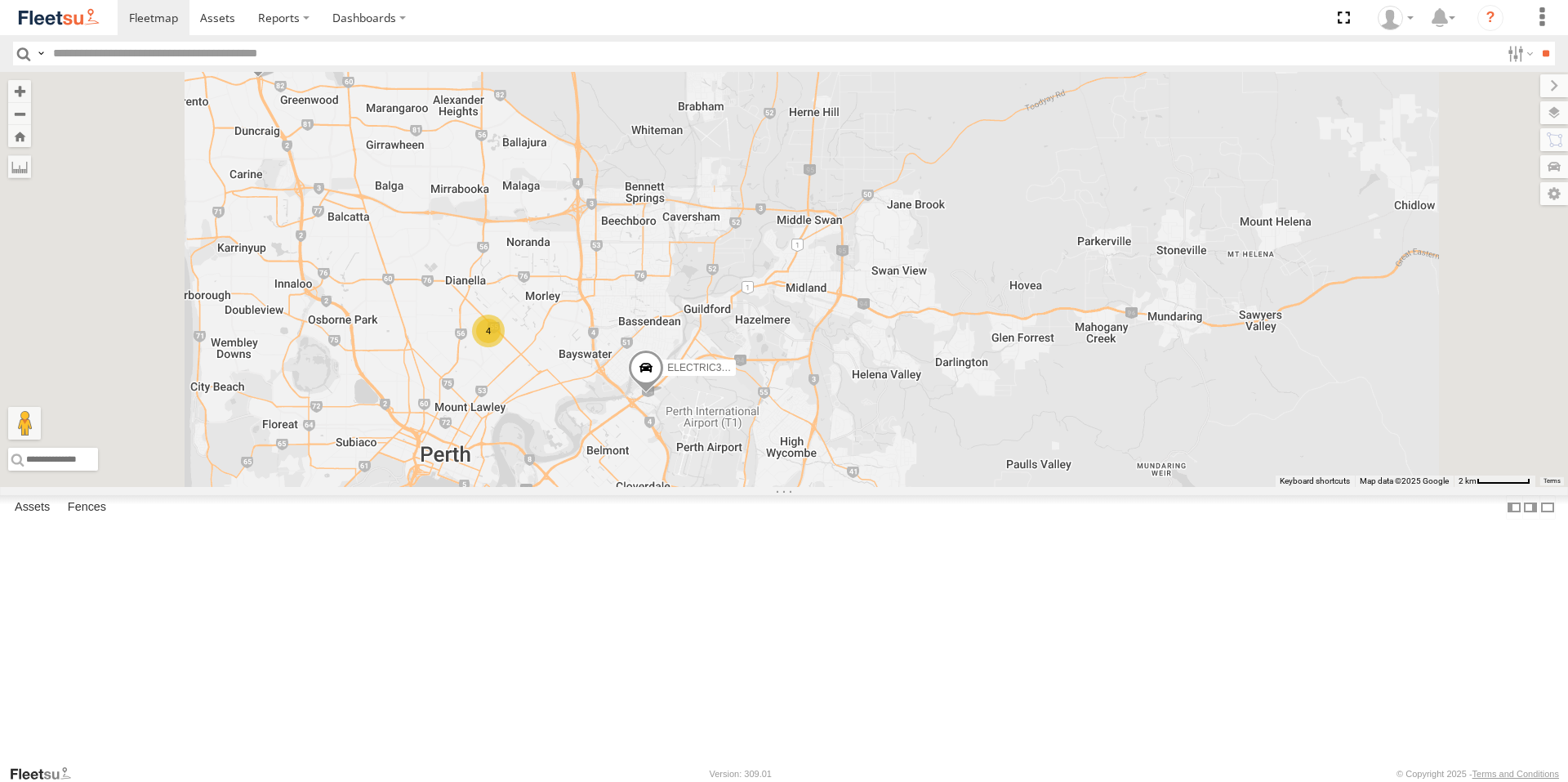
drag, startPoint x: 929, startPoint y: 319, endPoint x: 1003, endPoint y: 312, distance: 74.3
click at [1003, 312] on div "ELECTRIC3 - [PERSON_NAME] ELECTRC16 - [PERSON_NAME] 1HSB945 - [PERSON_NAME] - R…" at bounding box center [784, 279] width 1568 height 415
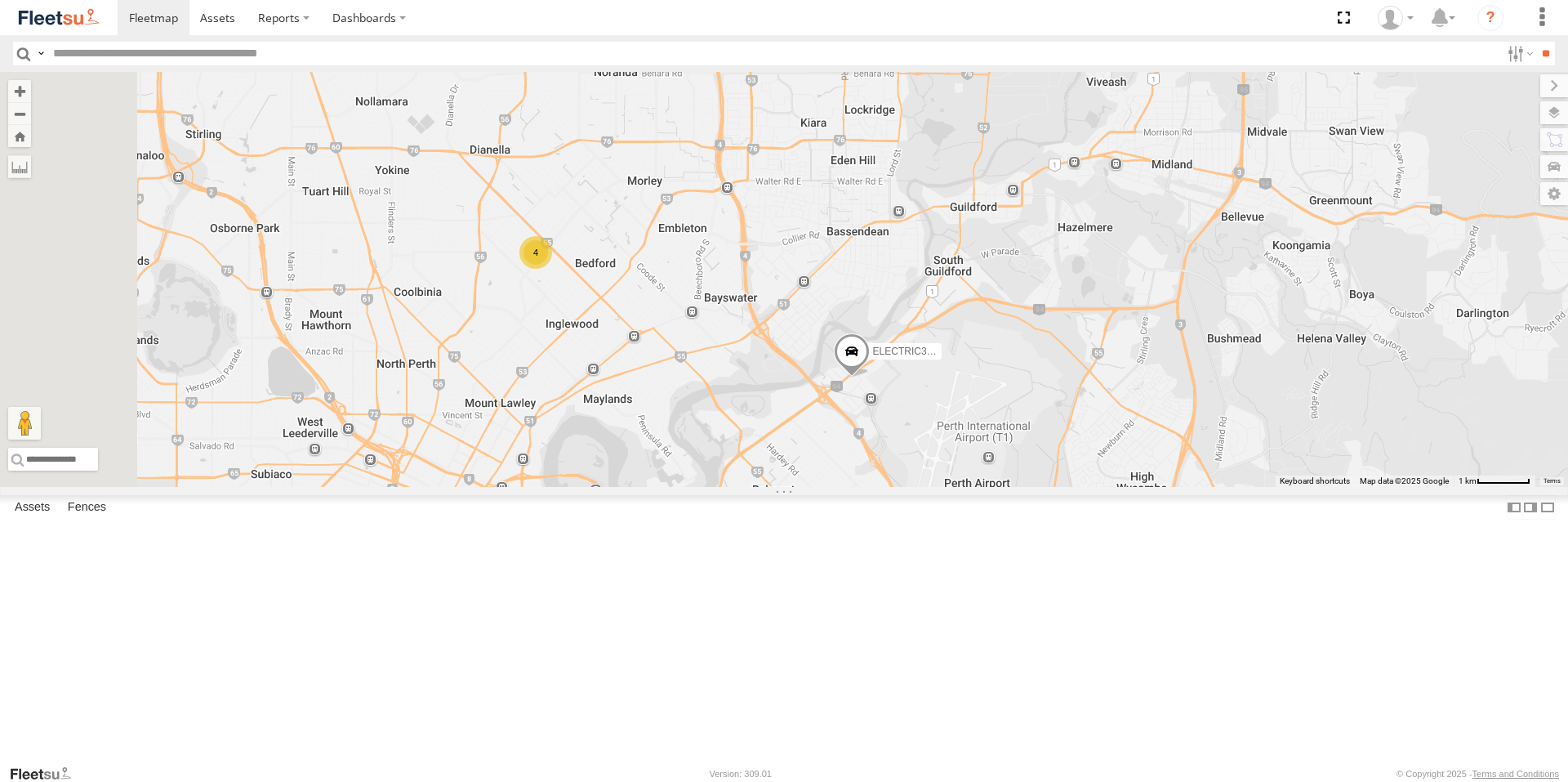
drag, startPoint x: 980, startPoint y: 490, endPoint x: 1110, endPoint y: 442, distance: 138.6
click at [1110, 442] on div "ELECTRIC3 - [PERSON_NAME] ELECTRC16 - [PERSON_NAME] 1HSB945 - Ben ELECTAIR - Ri…" at bounding box center [784, 279] width 1568 height 415
